Goal: Find specific page/section: Find specific page/section

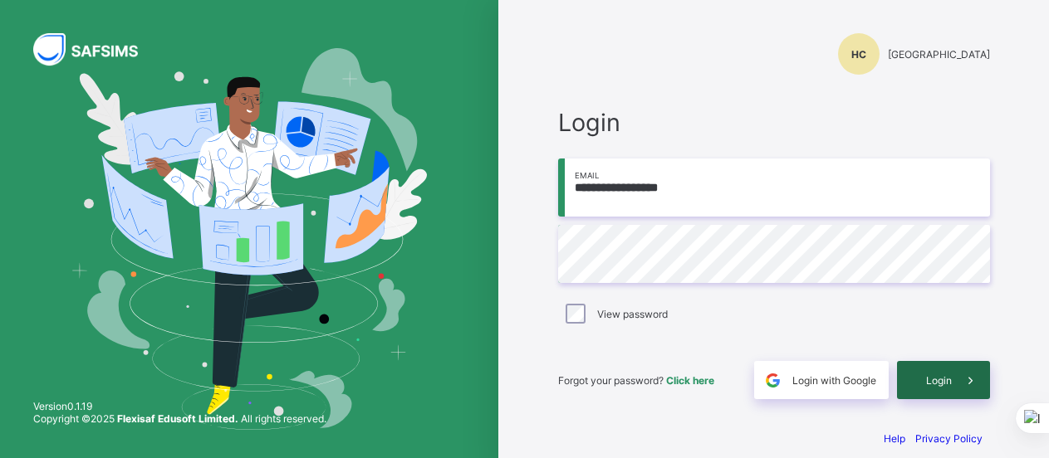
click at [927, 384] on div "Login" at bounding box center [943, 380] width 93 height 38
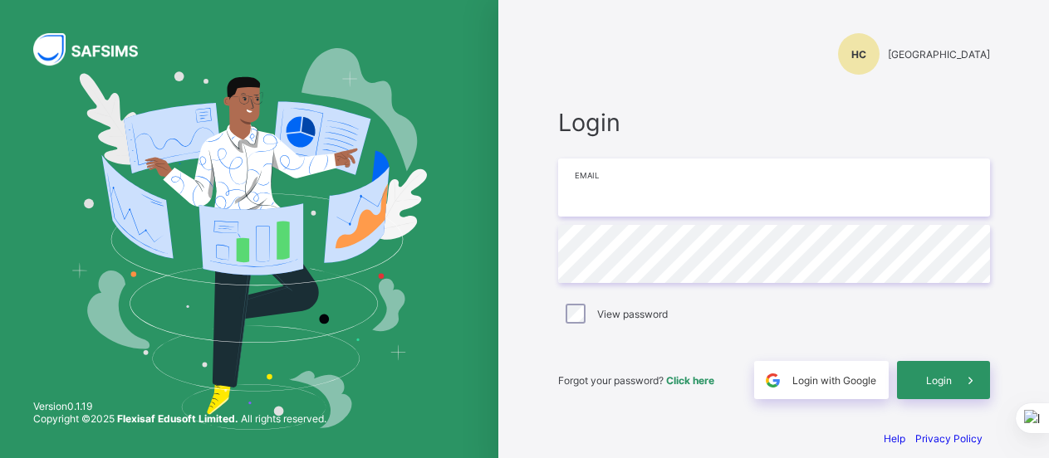
click at [671, 198] on input "email" at bounding box center [774, 188] width 432 height 58
click at [614, 191] on input "**********" at bounding box center [774, 188] width 432 height 58
type input "**********"
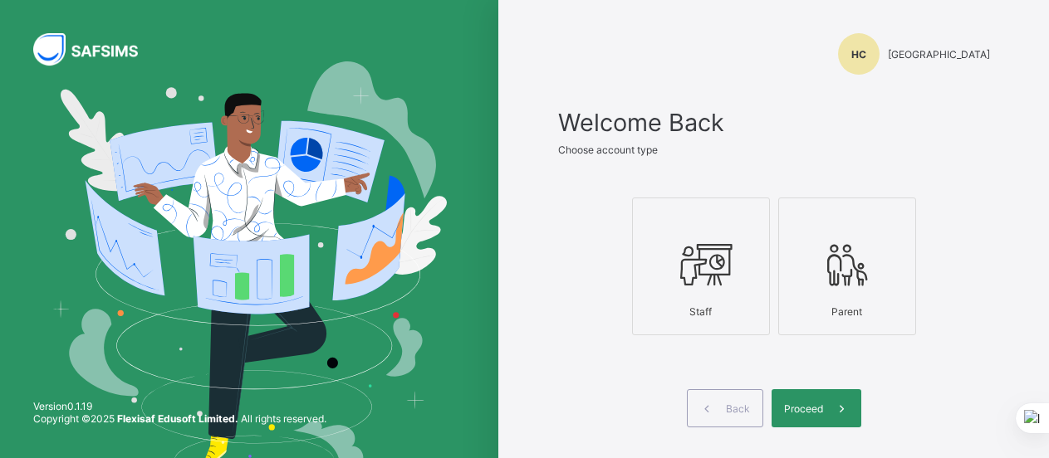
click at [852, 272] on icon at bounding box center [847, 265] width 58 height 50
click at [769, 284] on label "Staff" at bounding box center [701, 267] width 138 height 138
click at [819, 396] on div "Proceed" at bounding box center [816, 408] width 90 height 38
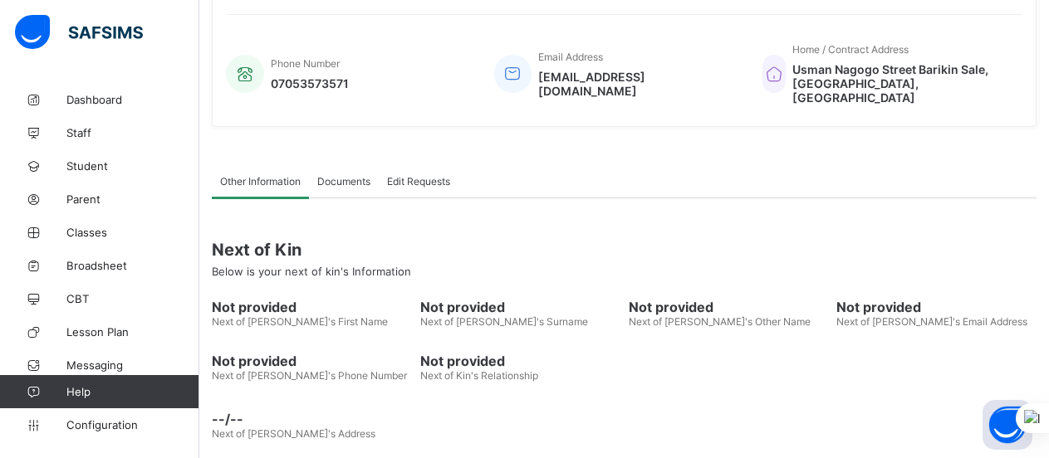
scroll to position [413, 0]
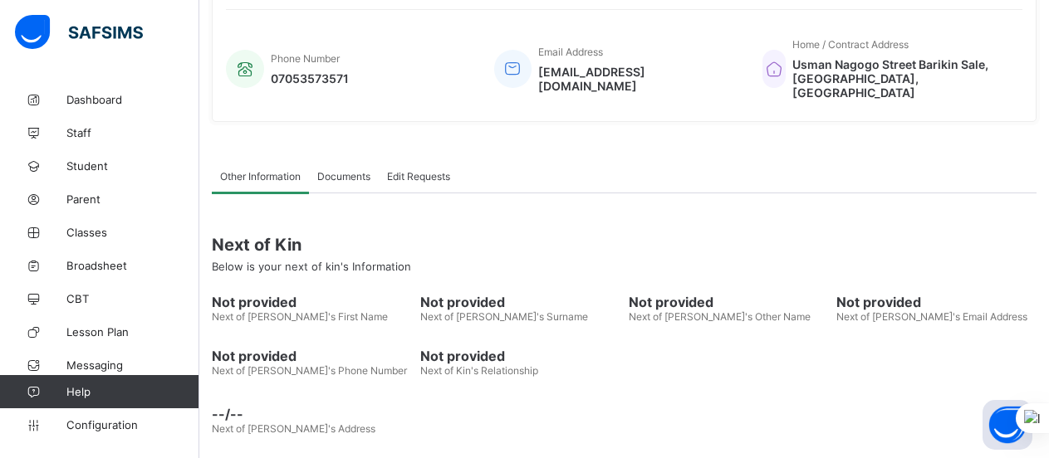
click at [350, 170] on span "Documents" at bounding box center [343, 176] width 53 height 12
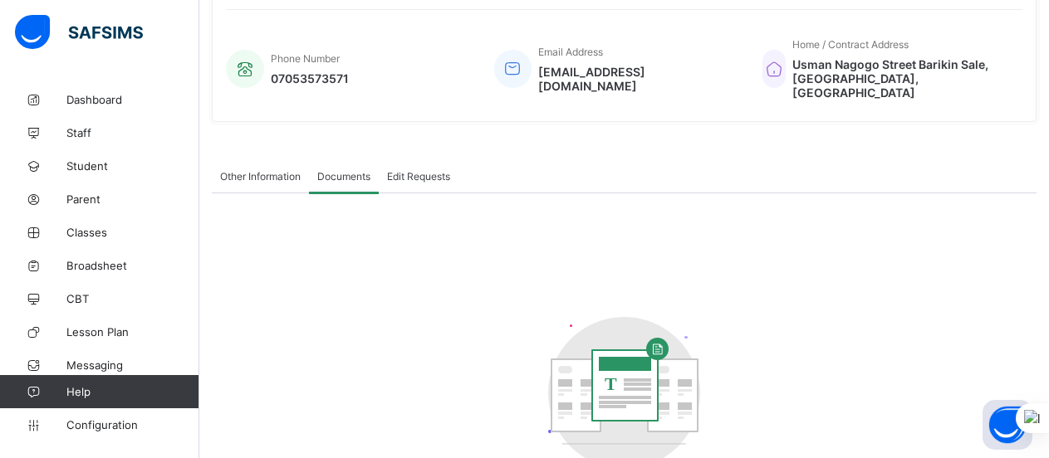
click at [416, 170] on span "Edit Requests" at bounding box center [418, 176] width 63 height 12
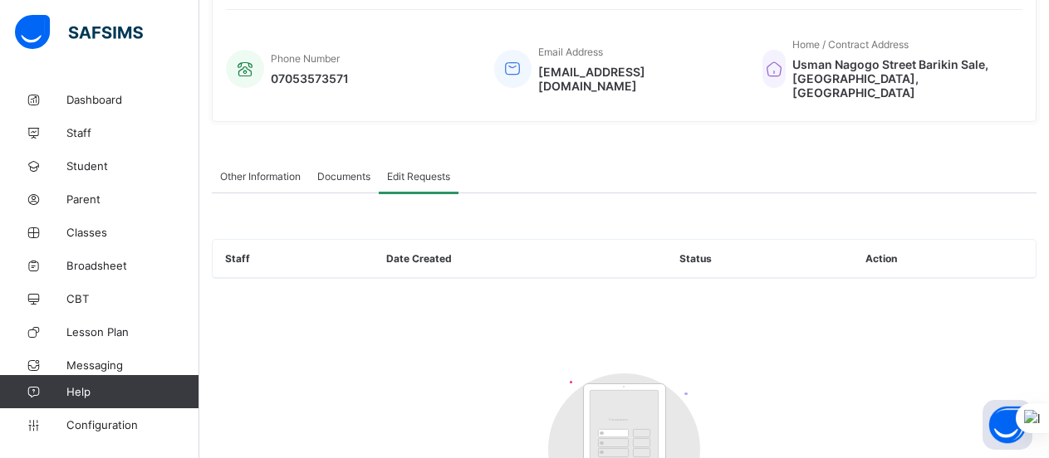
click at [323, 174] on div "Documents" at bounding box center [344, 175] width 70 height 33
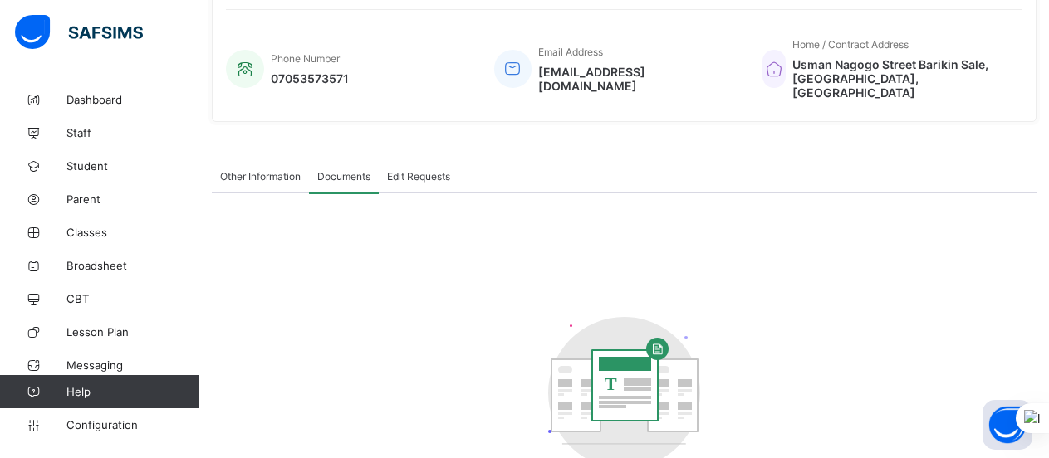
click at [268, 170] on span "Other Information" at bounding box center [260, 176] width 81 height 12
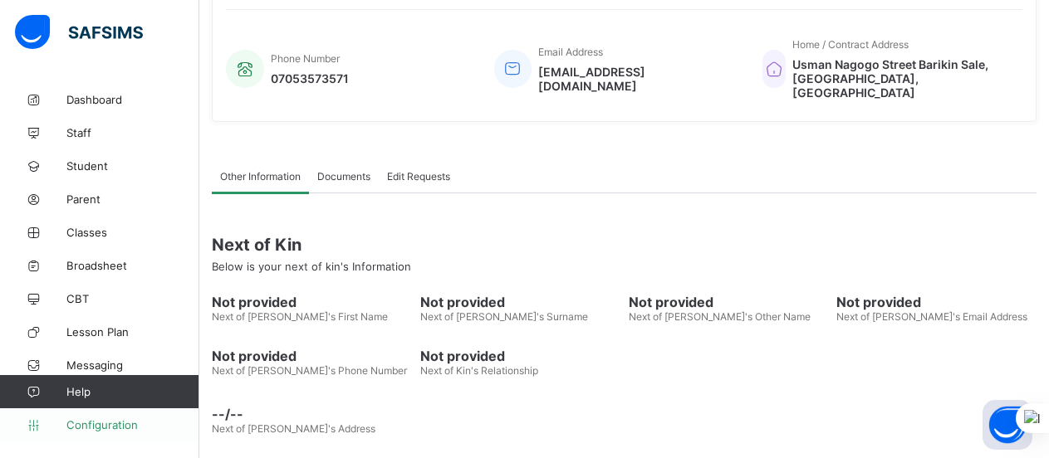
click at [78, 429] on span "Configuration" at bounding box center [132, 424] width 132 height 13
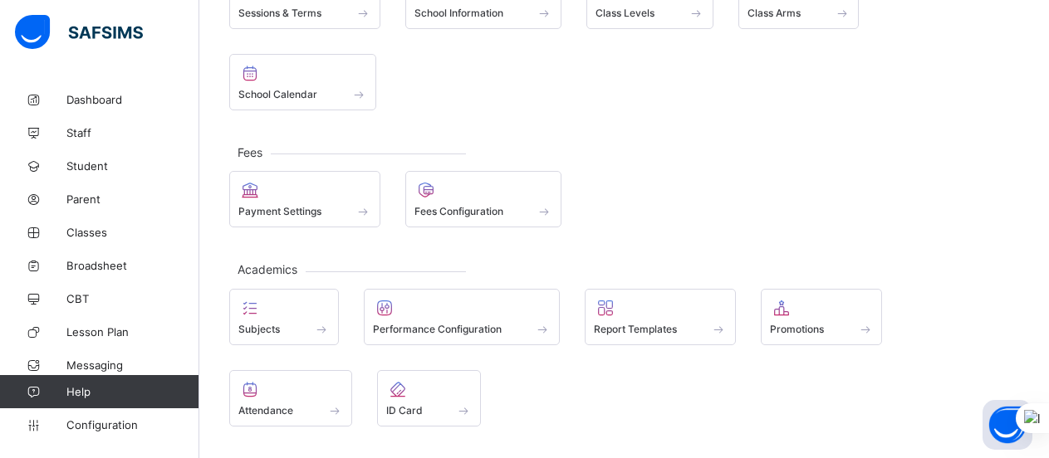
scroll to position [175, 0]
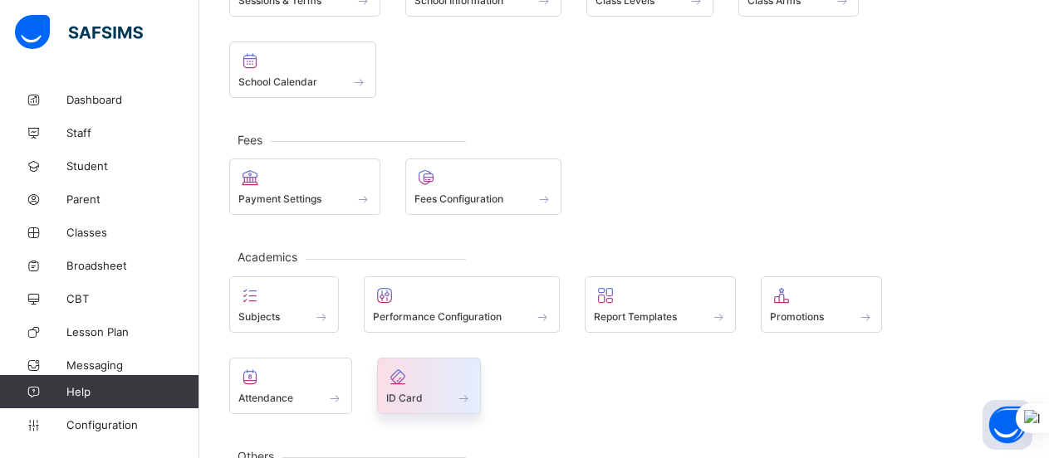
click at [386, 391] on div "ID Card" at bounding box center [429, 398] width 86 height 14
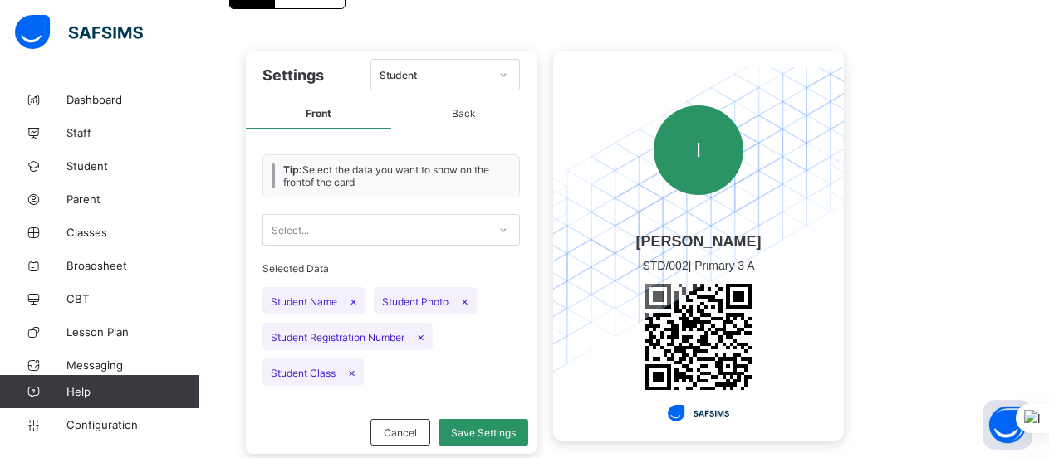
scroll to position [159, 0]
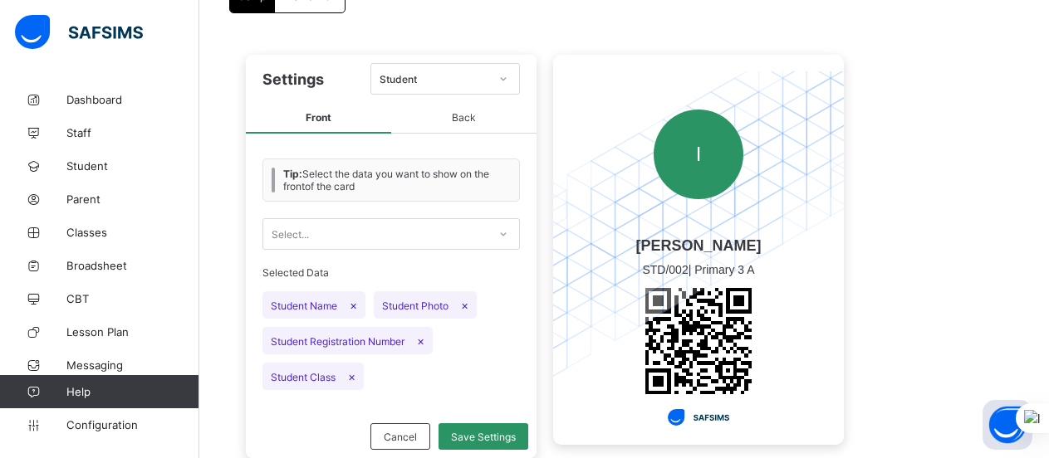
click at [742, 231] on div "I" at bounding box center [698, 154] width 129 height 166
click at [743, 240] on span "Michael Ifeanyi Ijeh" at bounding box center [698, 245] width 129 height 17
click at [518, 63] on div "Student" at bounding box center [444, 79] width 149 height 32
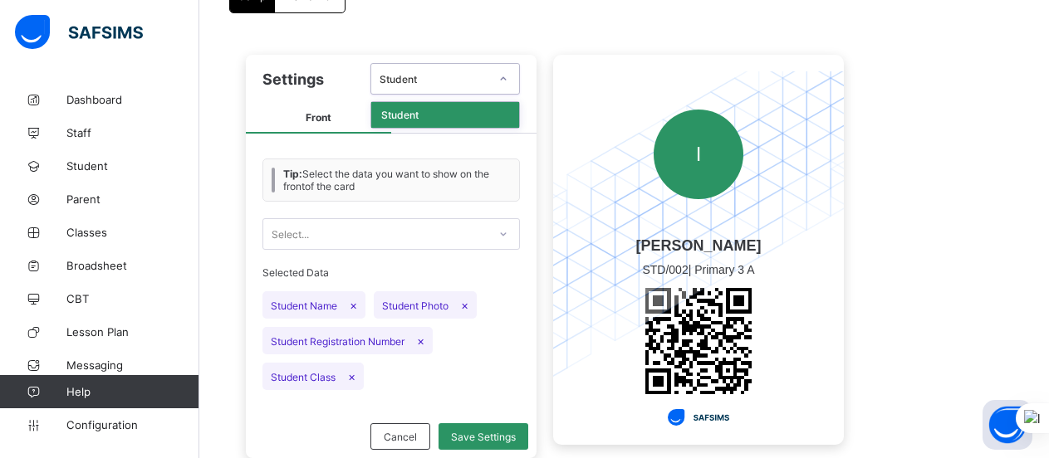
click at [502, 77] on icon at bounding box center [503, 79] width 10 height 17
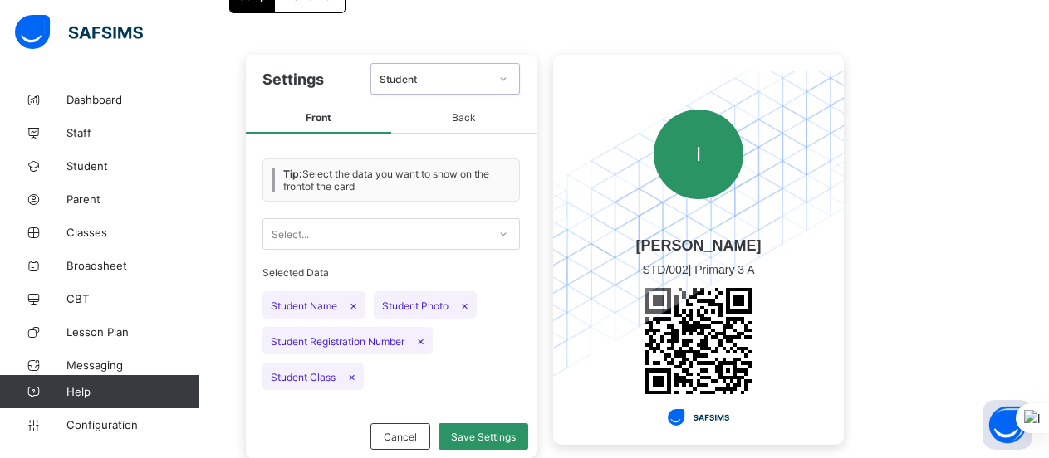
click at [502, 77] on icon at bounding box center [503, 79] width 10 height 17
click at [459, 120] on span "Back" at bounding box center [463, 118] width 145 height 31
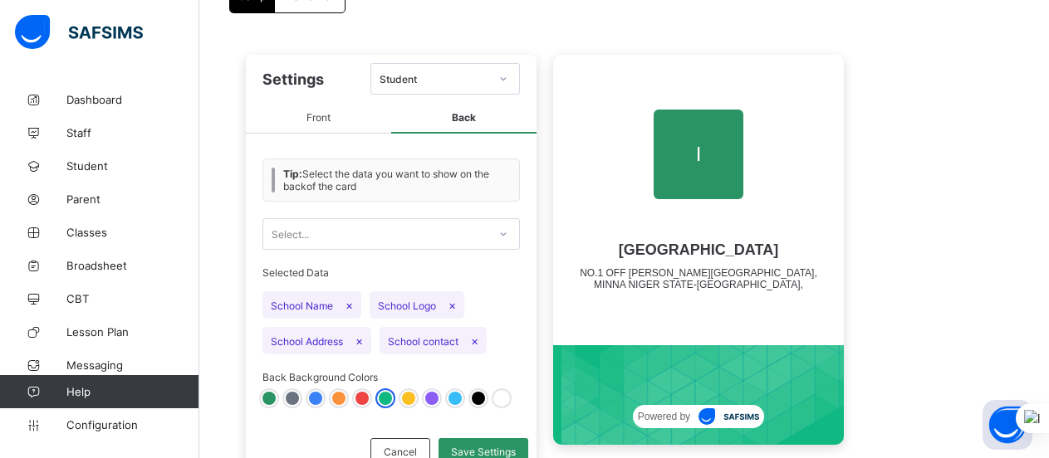
click at [685, 414] on span "Powered by" at bounding box center [664, 417] width 52 height 12
click at [343, 113] on span "Front" at bounding box center [318, 118] width 145 height 31
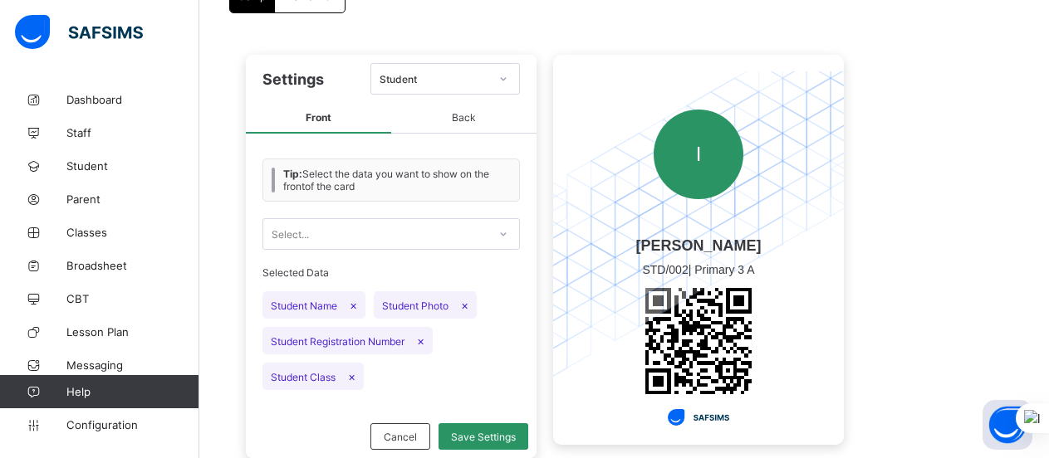
click at [493, 244] on div at bounding box center [503, 234] width 28 height 27
click at [404, 262] on div "No options" at bounding box center [391, 270] width 256 height 26
click at [409, 274] on div "No options" at bounding box center [391, 270] width 256 height 26
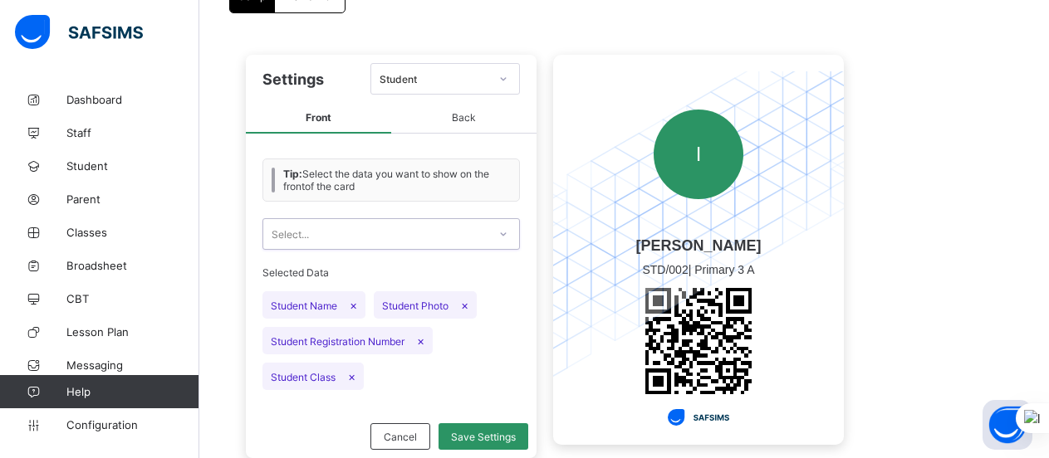
click at [510, 229] on div at bounding box center [503, 234] width 28 height 27
click at [460, 114] on span "Back" at bounding box center [463, 118] width 145 height 31
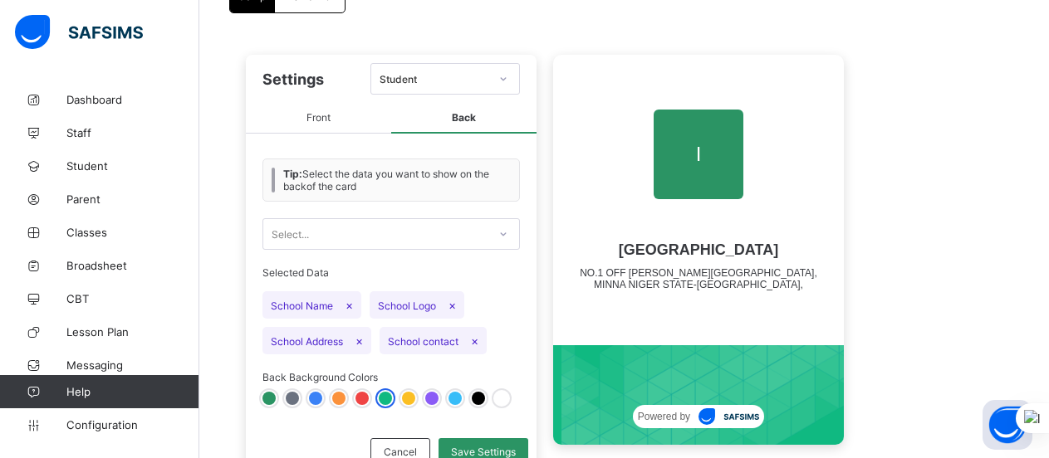
click at [1048, 240] on div at bounding box center [1048, 229] width 1 height 458
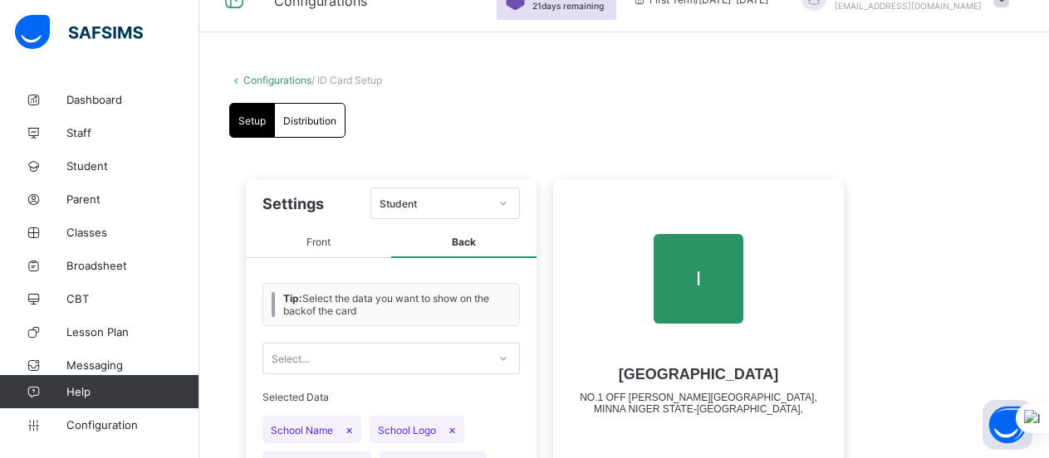
scroll to position [25, 0]
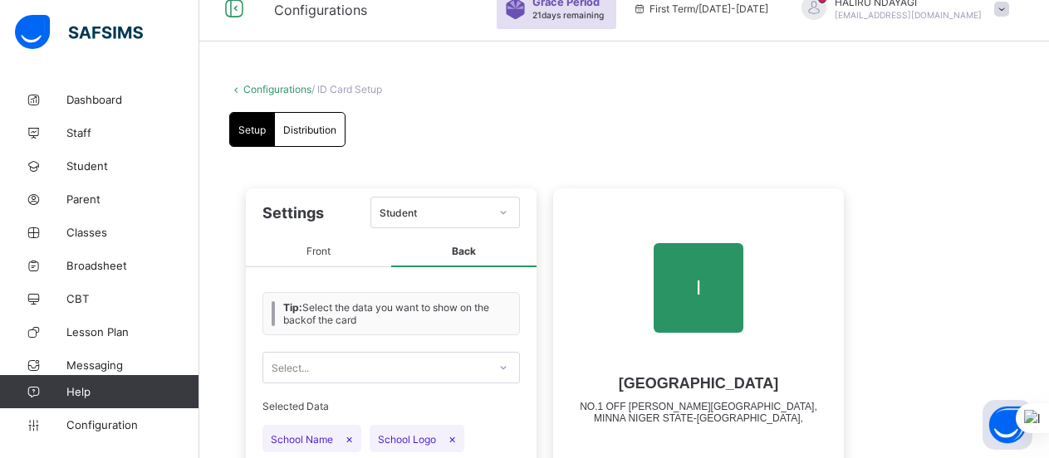
click at [330, 132] on span "Distribution" at bounding box center [309, 130] width 53 height 12
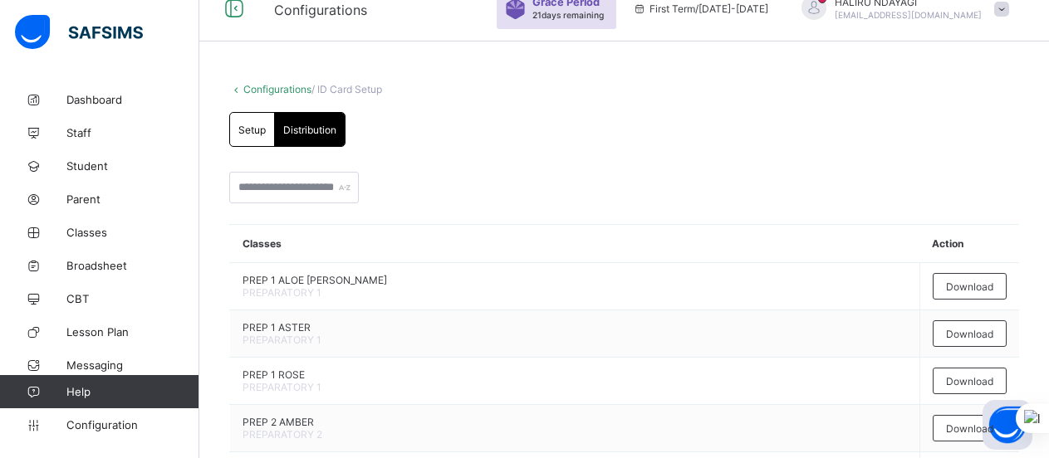
click at [249, 119] on div "Setup" at bounding box center [252, 129] width 45 height 33
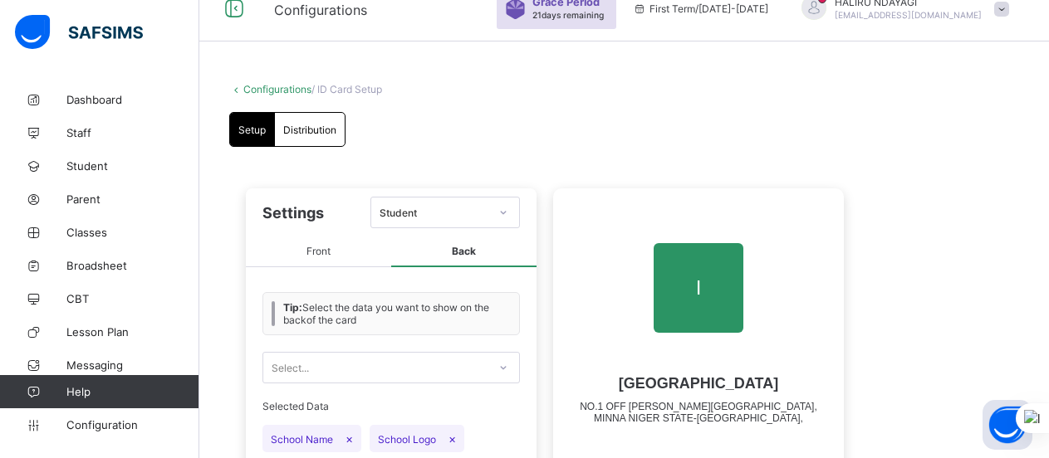
click at [313, 263] on span "Front" at bounding box center [318, 252] width 145 height 31
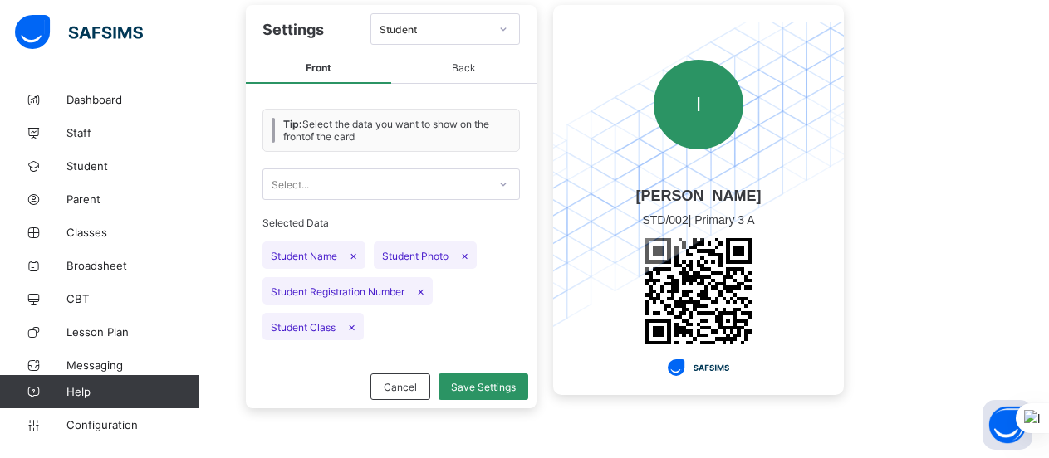
scroll to position [0, 0]
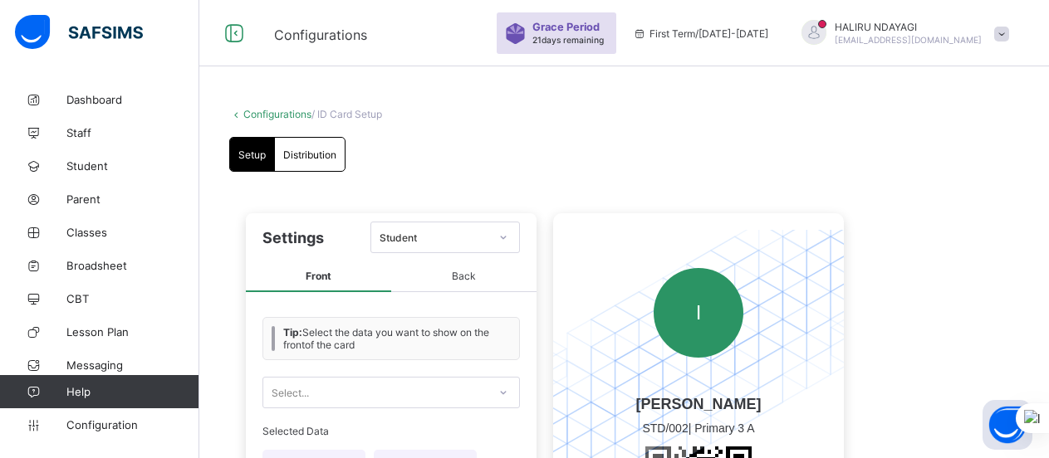
click at [266, 115] on link "Configurations" at bounding box center [277, 114] width 68 height 12
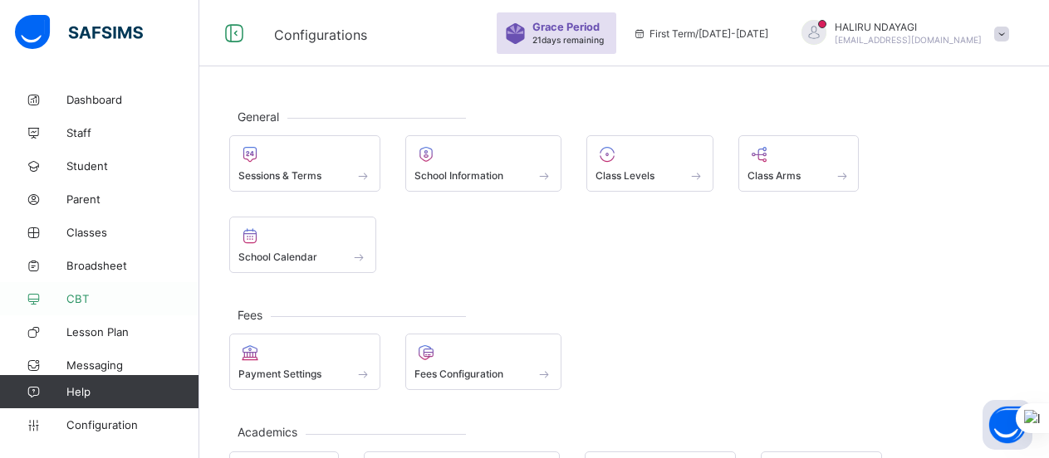
click at [86, 310] on link "CBT" at bounding box center [99, 298] width 199 height 33
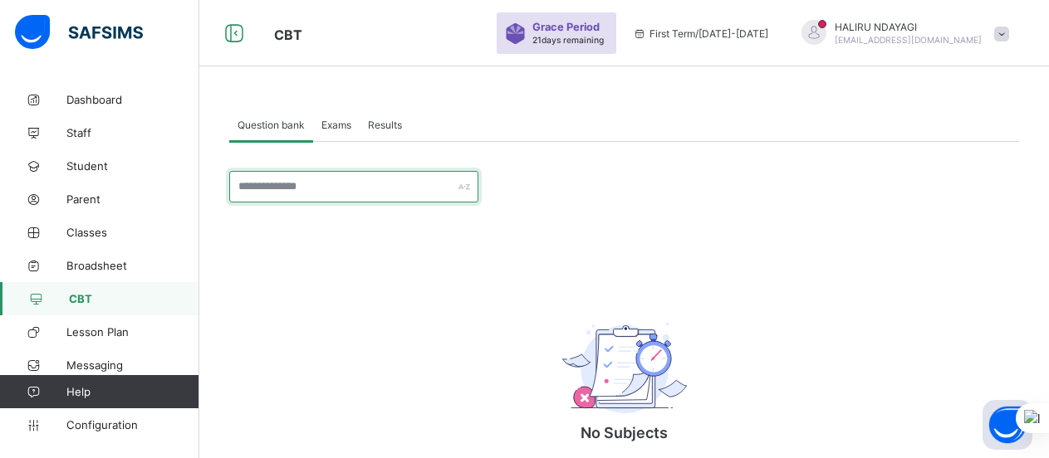
click at [340, 193] on input "text" at bounding box center [353, 187] width 249 height 32
click at [340, 125] on span "Exams" at bounding box center [336, 125] width 30 height 12
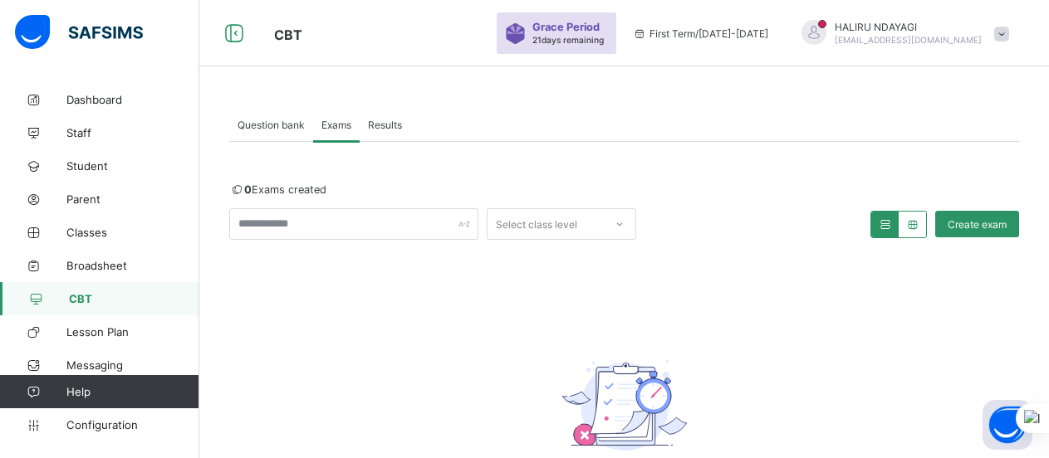
click at [385, 123] on span "Results" at bounding box center [385, 125] width 34 height 12
